Goal: Browse casually: Explore the website without a specific task or goal

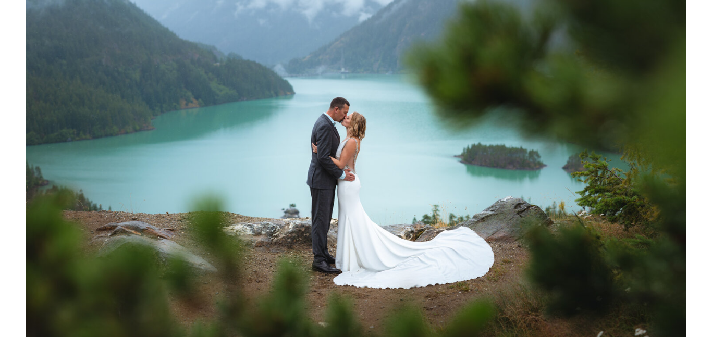
scroll to position [232, 0]
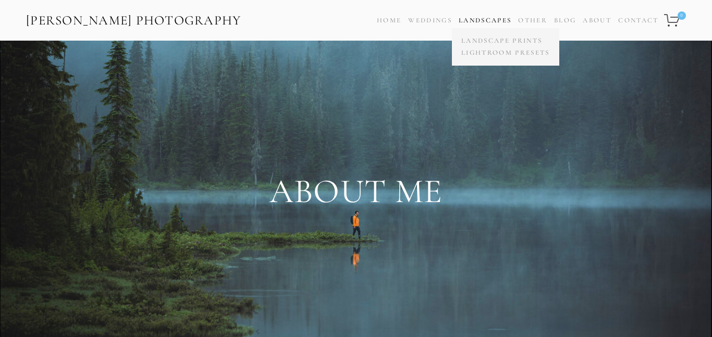
click at [464, 16] on link "Landscapes" at bounding box center [485, 20] width 53 height 8
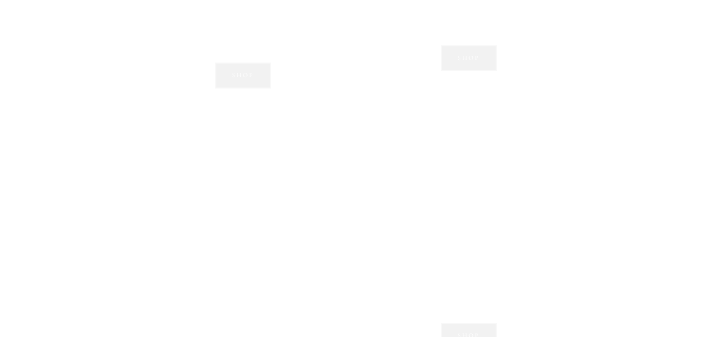
scroll to position [863, 0]
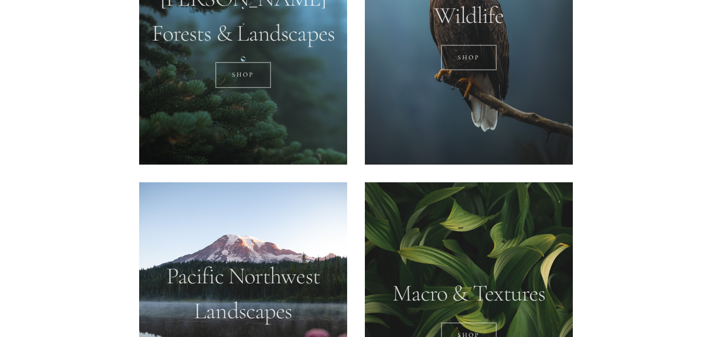
click at [284, 59] on div at bounding box center [243, 35] width 208 height 260
click at [249, 38] on div at bounding box center [243, 35] width 208 height 260
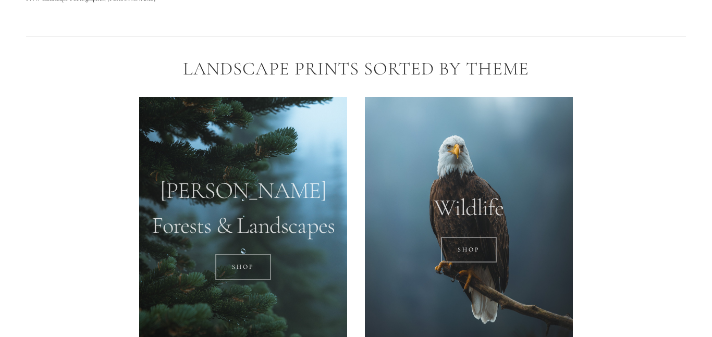
scroll to position [670, 0]
click at [248, 261] on link "SHOP" at bounding box center [243, 268] width 56 height 26
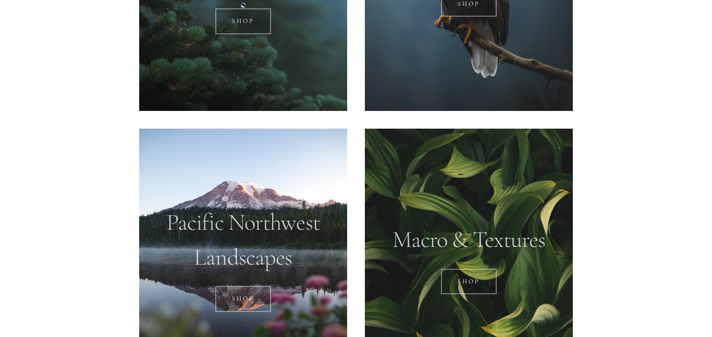
scroll to position [918, 0]
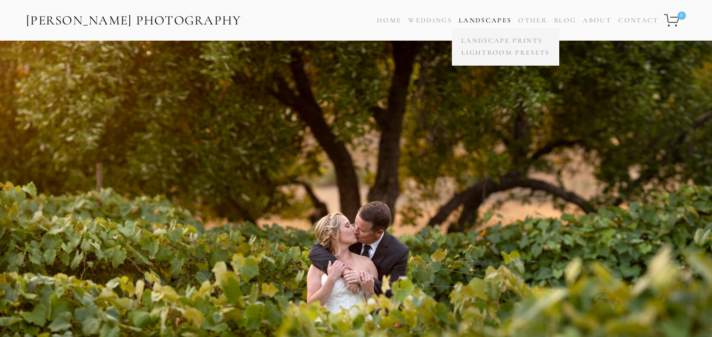
click at [485, 19] on link "Landscapes" at bounding box center [485, 20] width 53 height 8
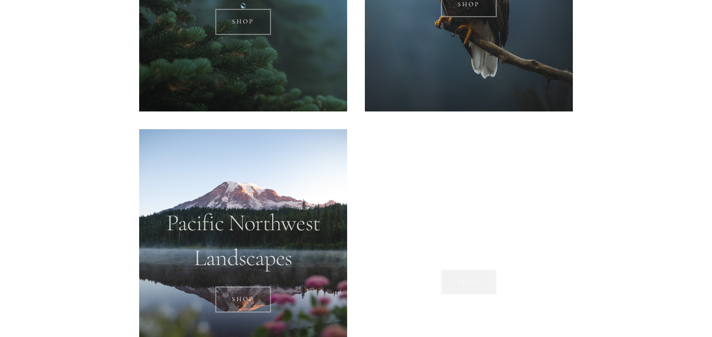
scroll to position [921, 0]
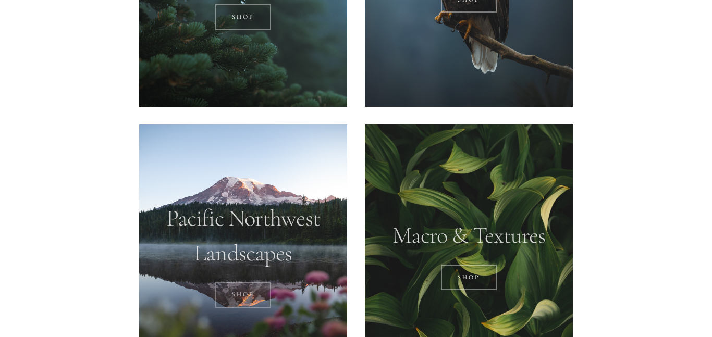
click at [245, 291] on link "SHOP" at bounding box center [243, 295] width 56 height 26
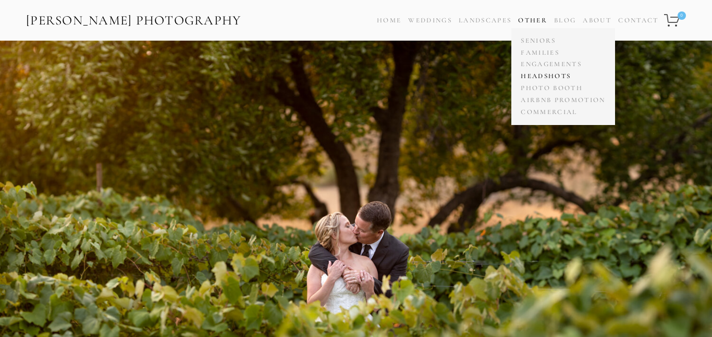
click at [549, 72] on link "Headshots" at bounding box center [563, 76] width 90 height 12
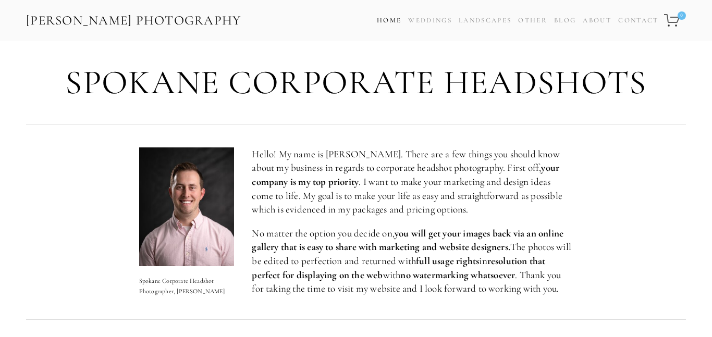
click at [382, 17] on link "Home" at bounding box center [389, 20] width 25 height 15
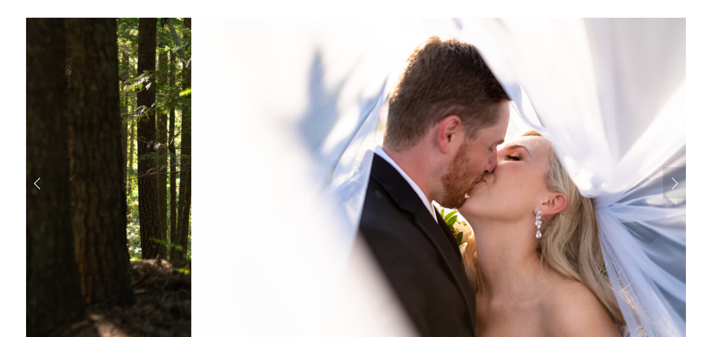
scroll to position [930, 0]
click at [675, 175] on link "Next Slide" at bounding box center [674, 182] width 23 height 31
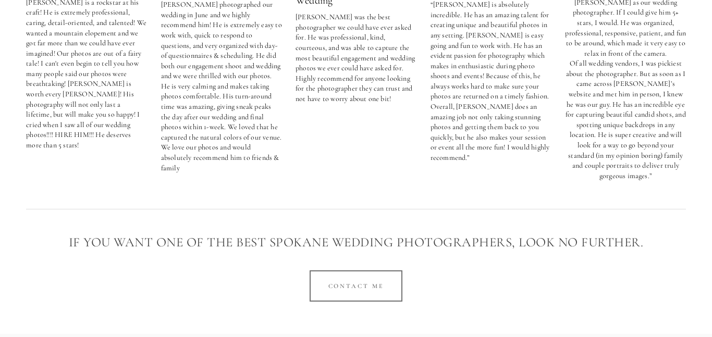
scroll to position [0, 0]
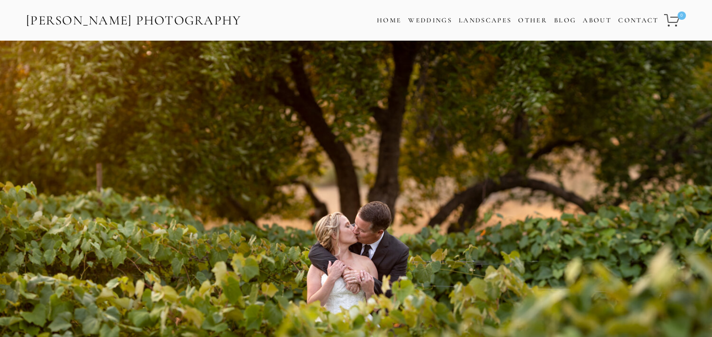
click at [604, 29] on div "Cart 0 Home Weddings Information & Pricing Wedding Portfolio Landscapes Landsca…" at bounding box center [498, 20] width 379 height 25
click at [597, 21] on link "About" at bounding box center [597, 20] width 29 height 15
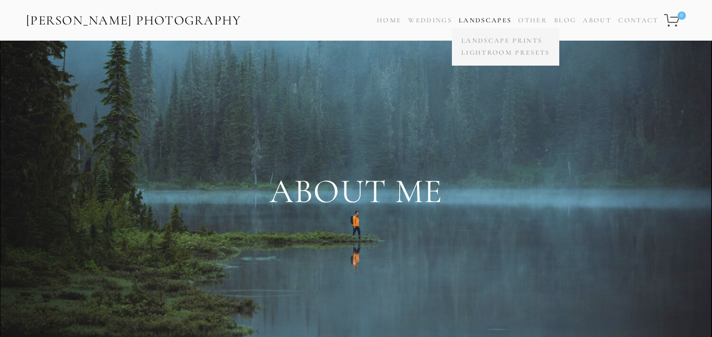
click at [466, 21] on link "Landscapes" at bounding box center [485, 20] width 53 height 8
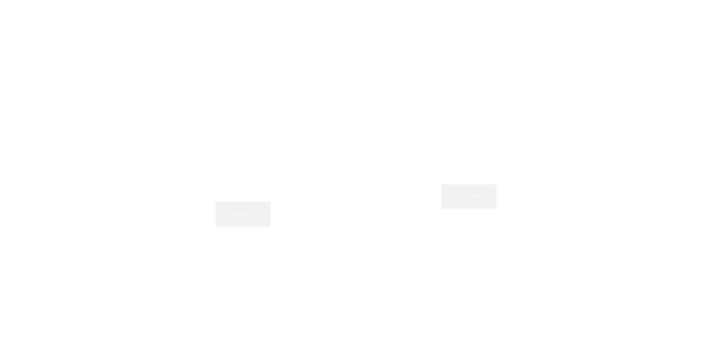
scroll to position [1008, 0]
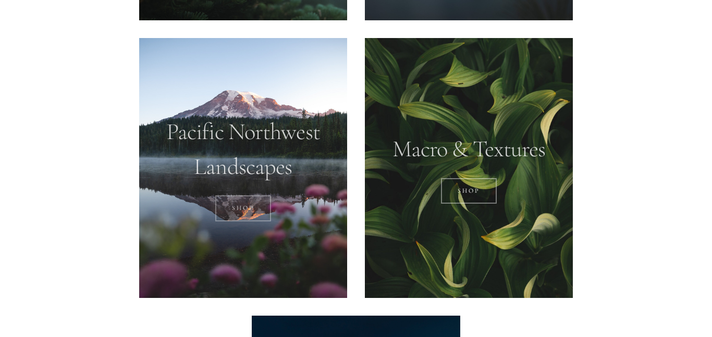
click at [253, 213] on link "SHOP" at bounding box center [243, 209] width 56 height 26
